Goal: Navigation & Orientation: Find specific page/section

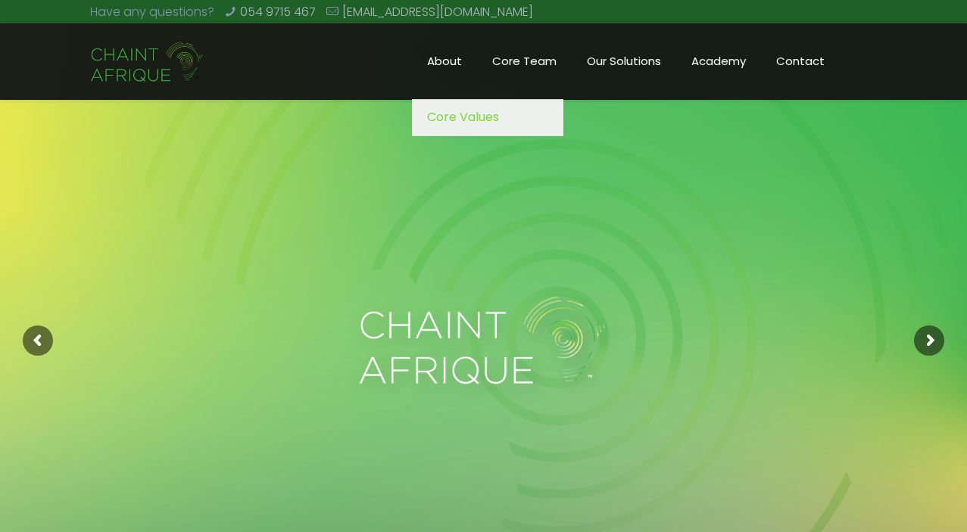
click at [449, 61] on span "About" at bounding box center [444, 61] width 65 height 23
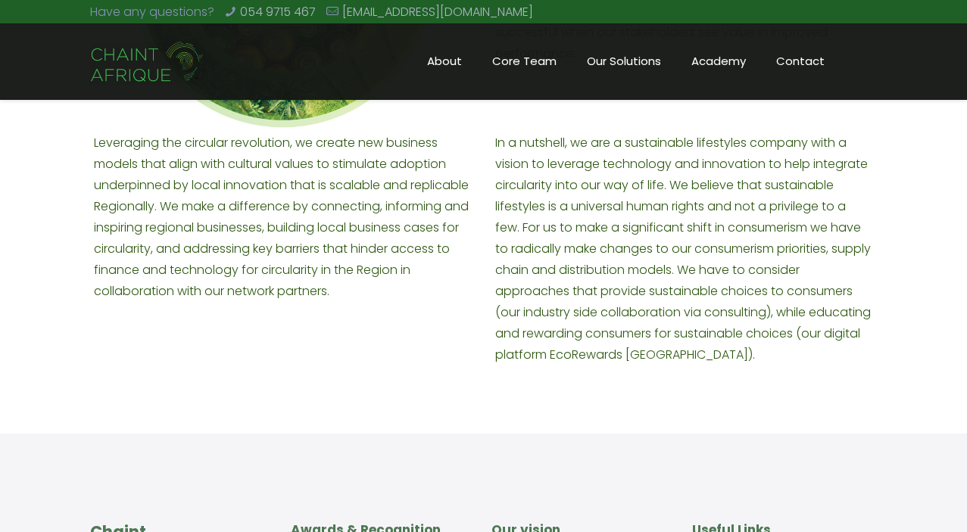
scroll to position [1369, 0]
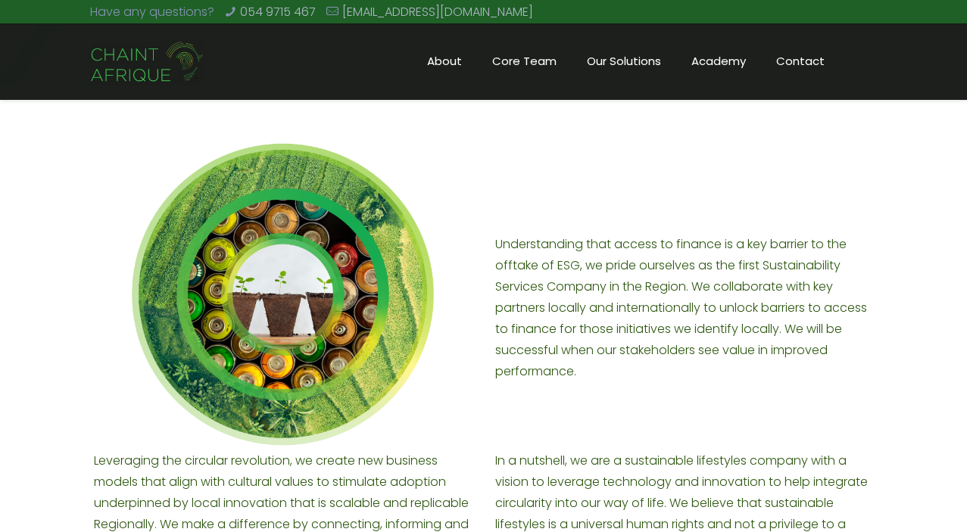
click at [704, 61] on span "Academy" at bounding box center [718, 61] width 85 height 23
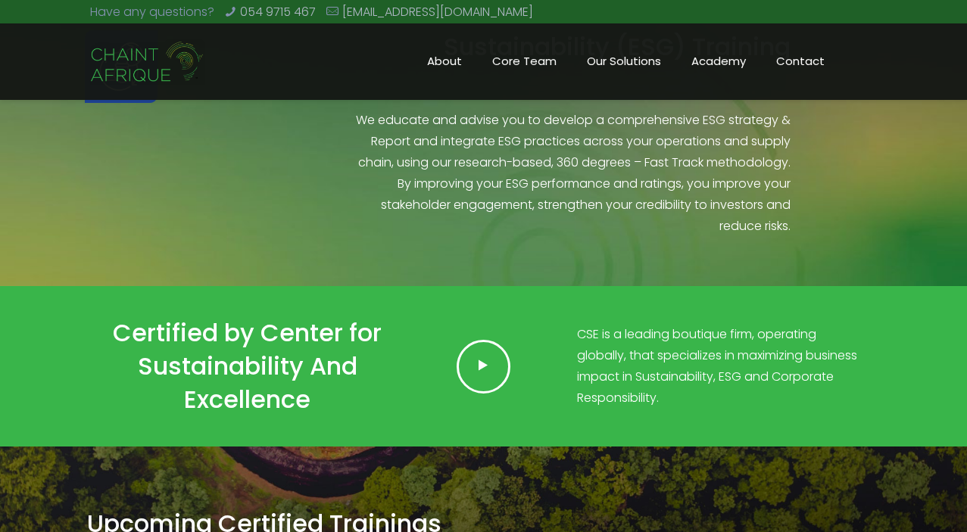
scroll to position [584, 0]
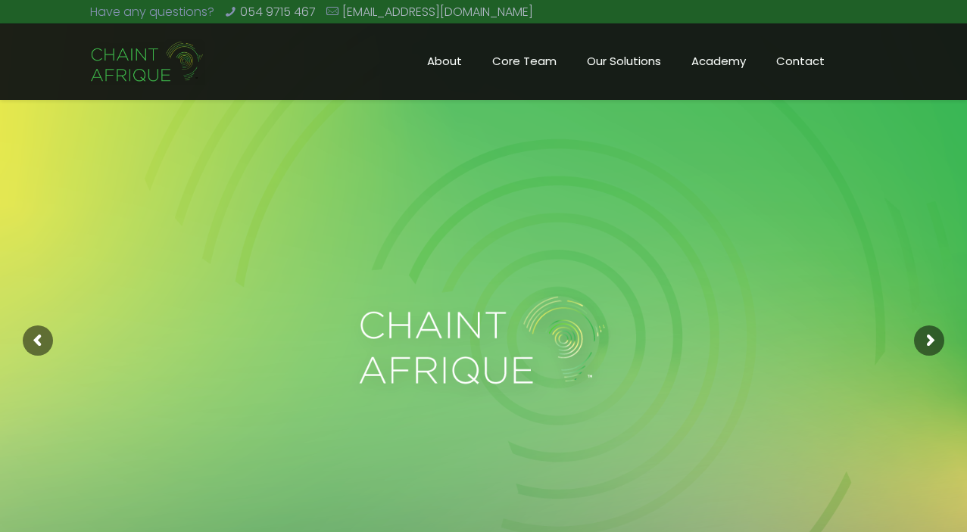
click at [712, 58] on span "Academy" at bounding box center [718, 61] width 85 height 23
